Goal: Task Accomplishment & Management: Manage account settings

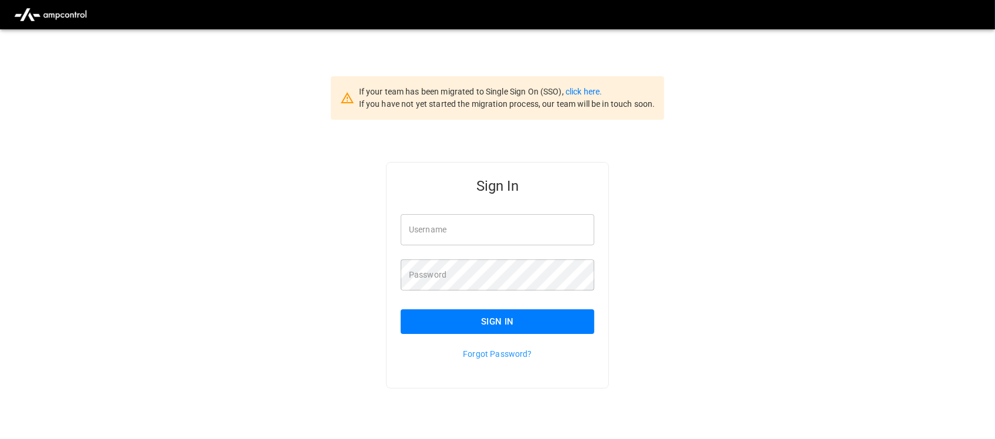
type input "**********"
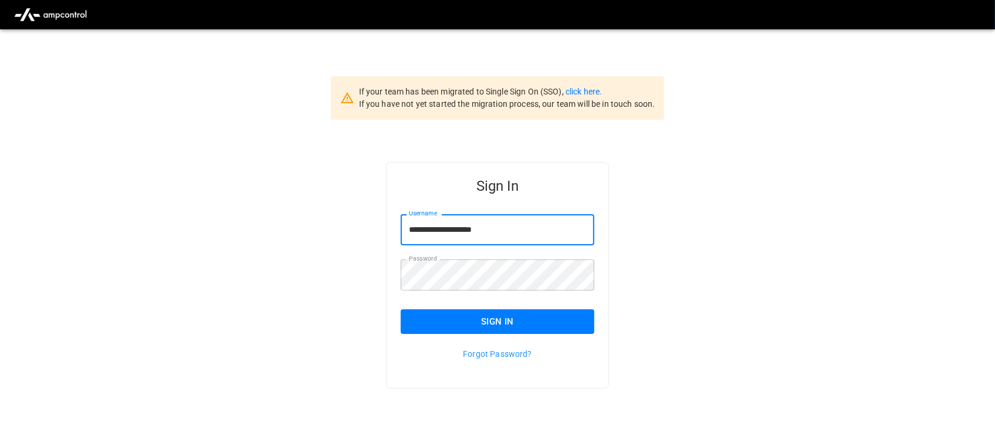
click at [524, 231] on input "**********" at bounding box center [498, 229] width 194 height 31
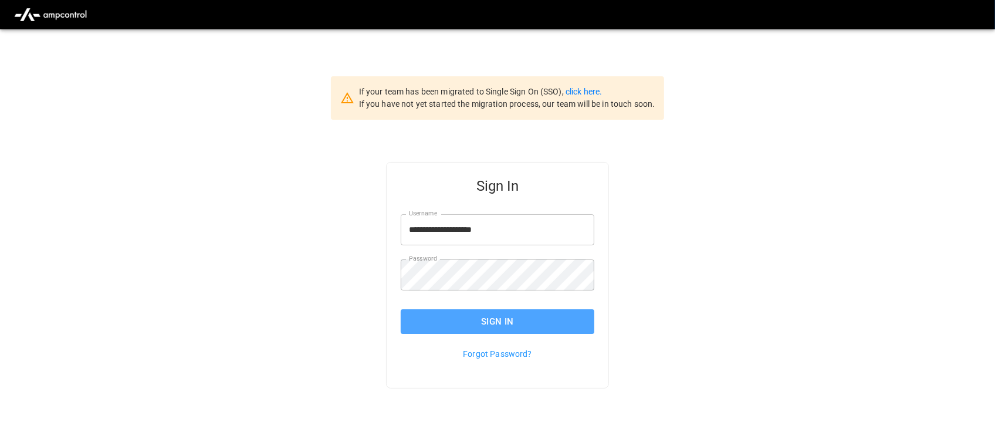
click at [504, 315] on button "Sign In" at bounding box center [498, 321] width 194 height 25
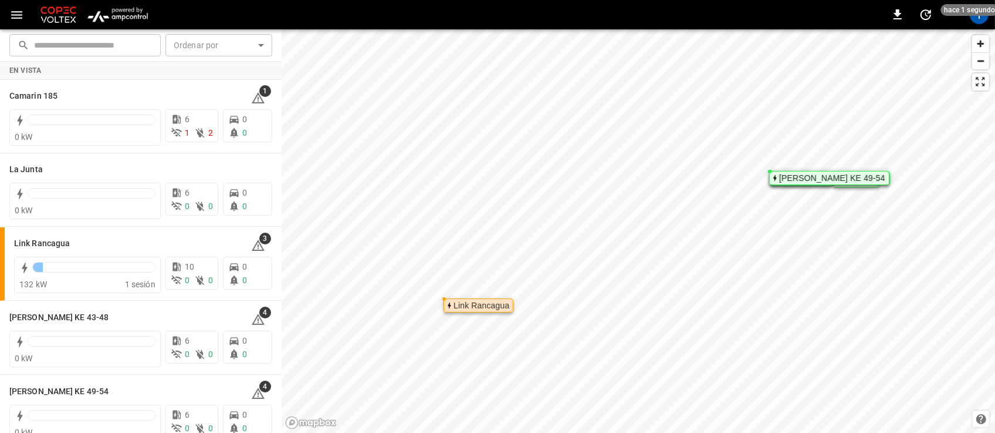
click at [129, 16] on img "menu" at bounding box center [117, 15] width 69 height 22
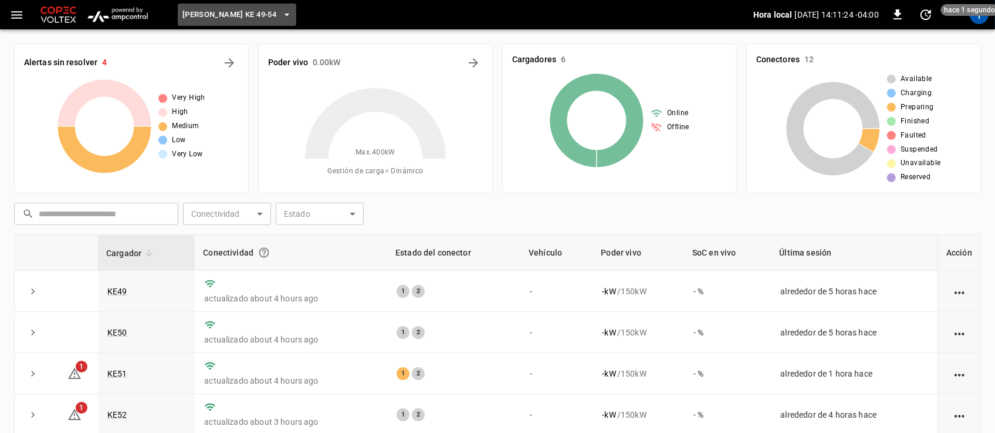
click at [281, 12] on icon "button" at bounding box center [287, 15] width 12 height 12
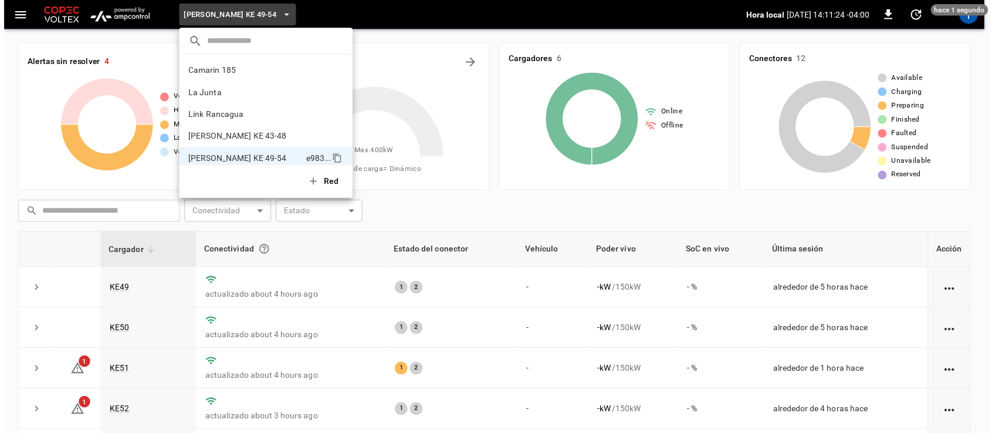
scroll to position [9, 0]
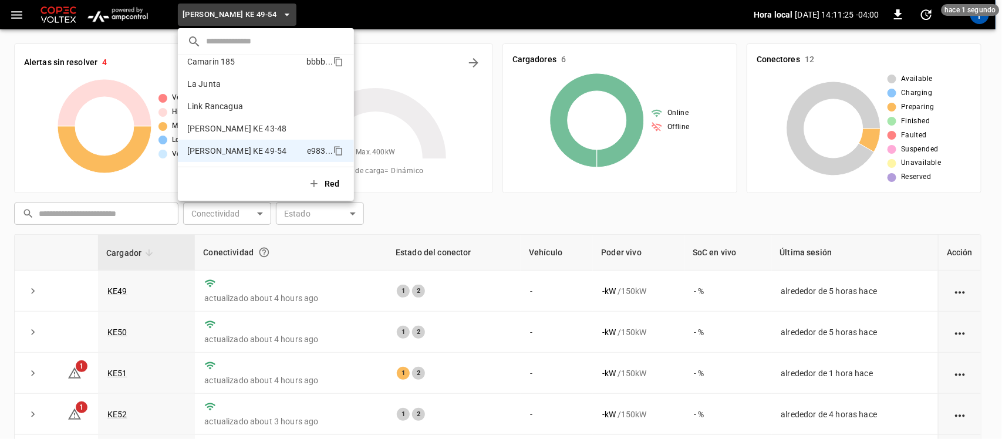
click at [235, 66] on p "Camarin 185" at bounding box center [244, 62] width 114 height 12
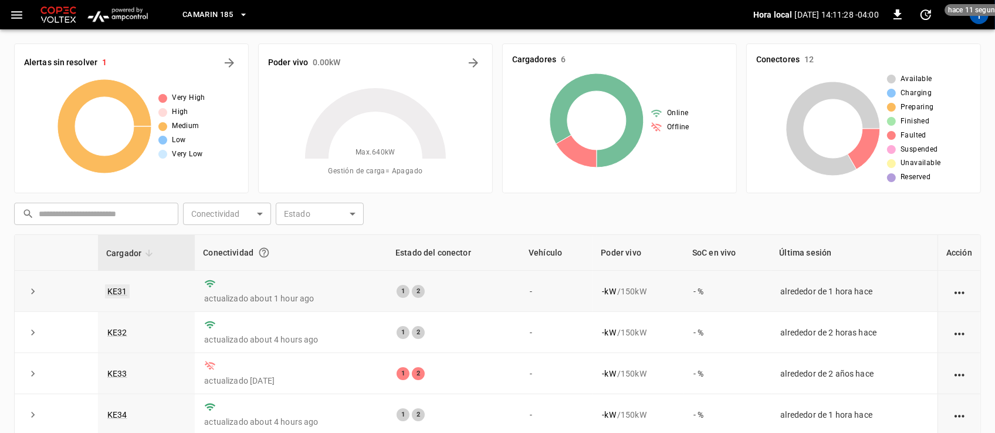
click at [119, 293] on link "KE31" at bounding box center [117, 291] width 25 height 14
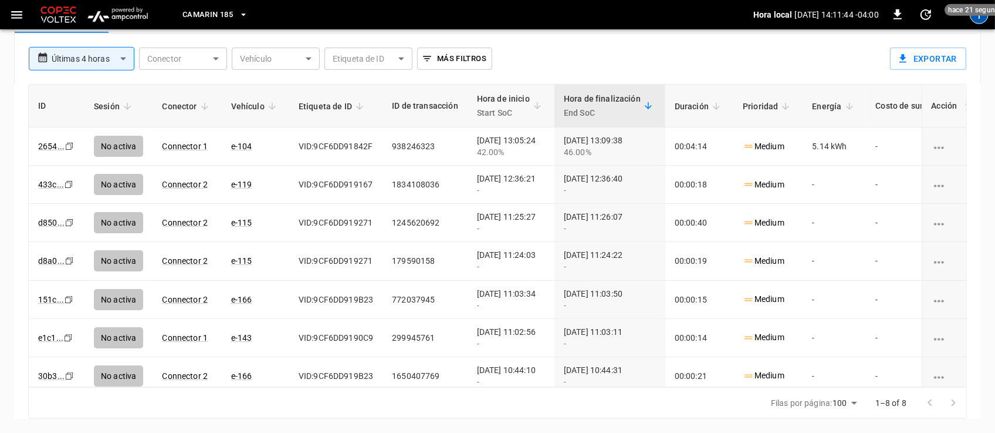
click at [981, 21] on div "T" at bounding box center [979, 14] width 19 height 19
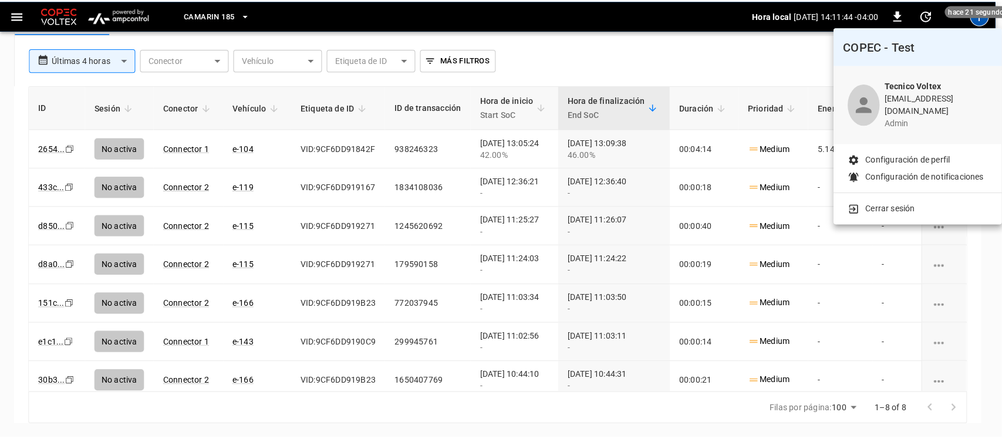
scroll to position [596, 0]
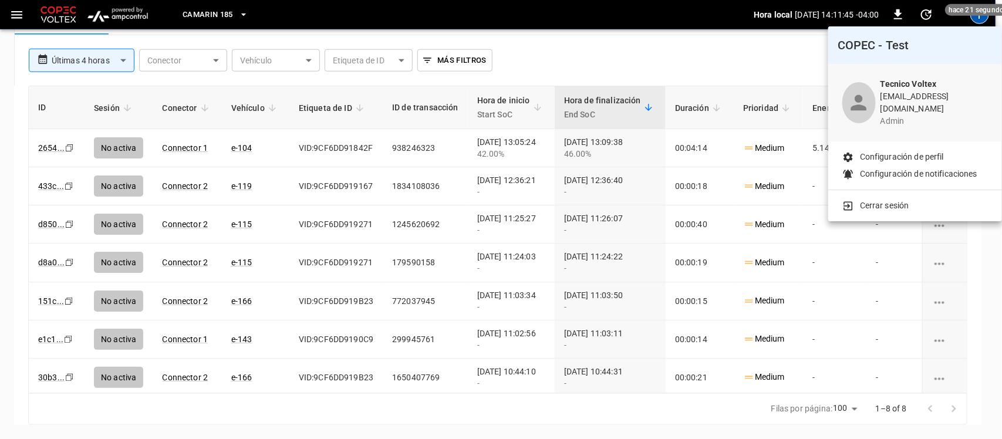
click at [892, 200] on p "Cerrar sesión" at bounding box center [884, 206] width 49 height 12
